Goal: Transaction & Acquisition: Purchase product/service

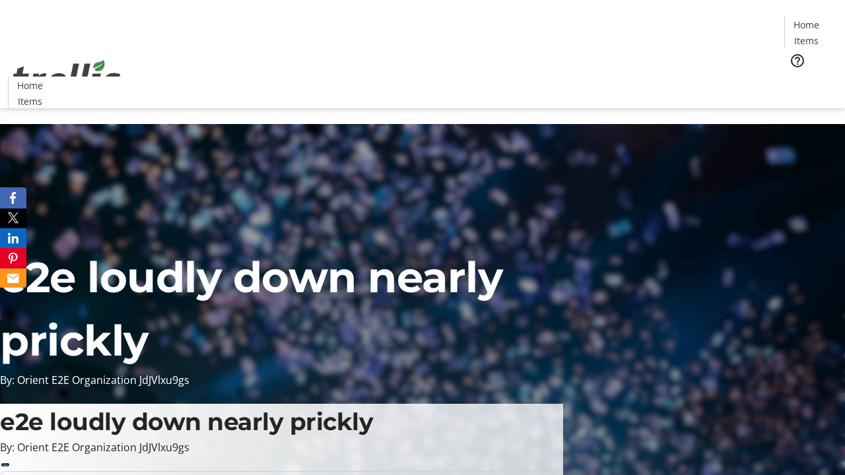
click at [795, 77] on span "Tickets" at bounding box center [811, 84] width 32 height 14
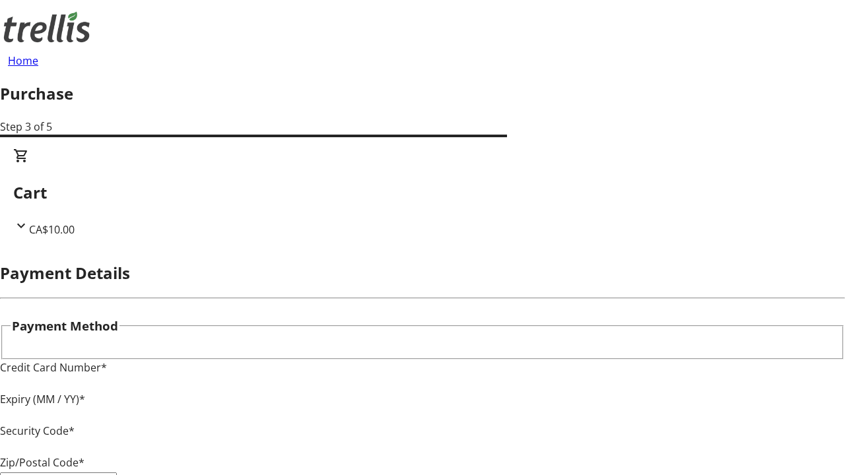
type input "V1Y 0C2"
